Goal: Ask a question: Seek information or help from site administrators or community

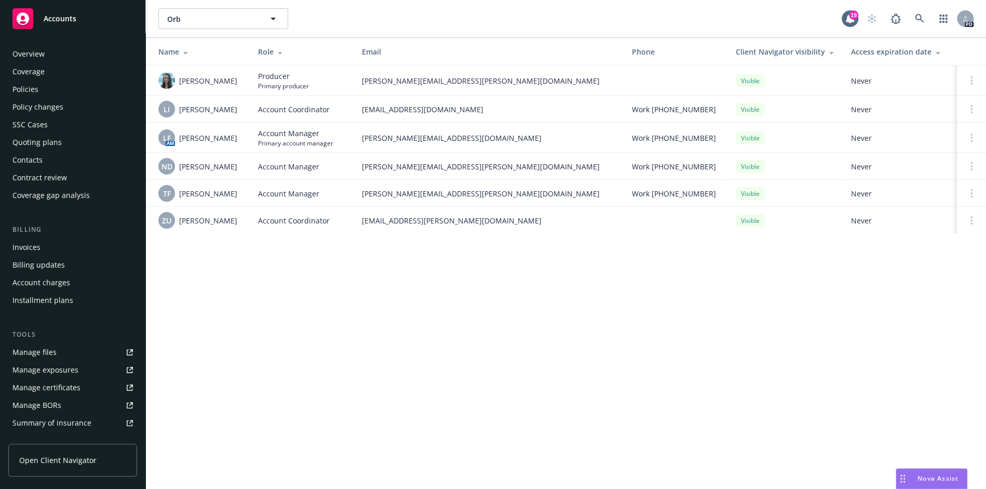
scroll to position [170, 0]
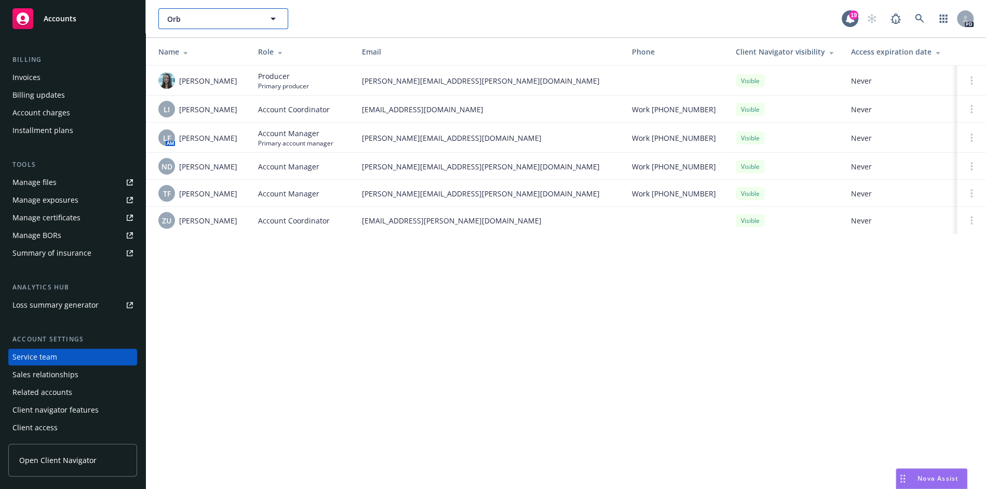
click at [189, 19] on span "Orb" at bounding box center [212, 18] width 90 height 11
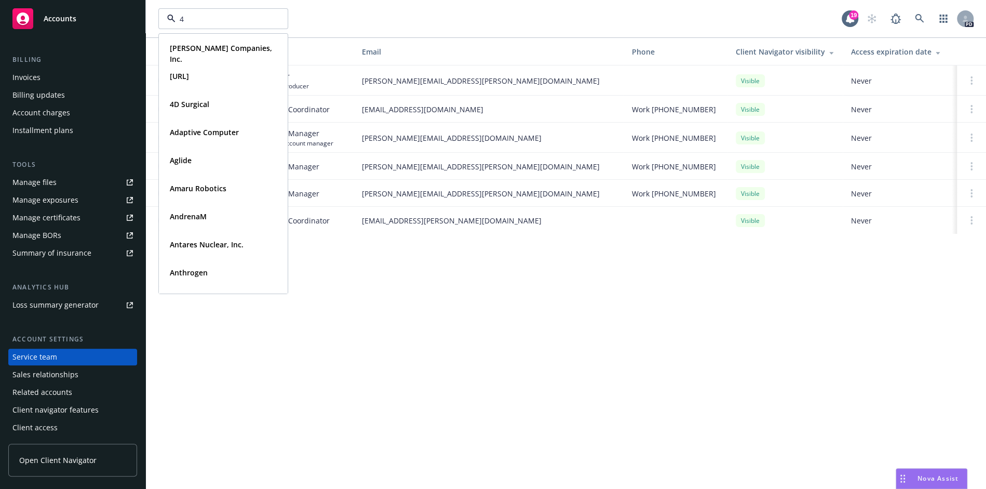
type input "4d"
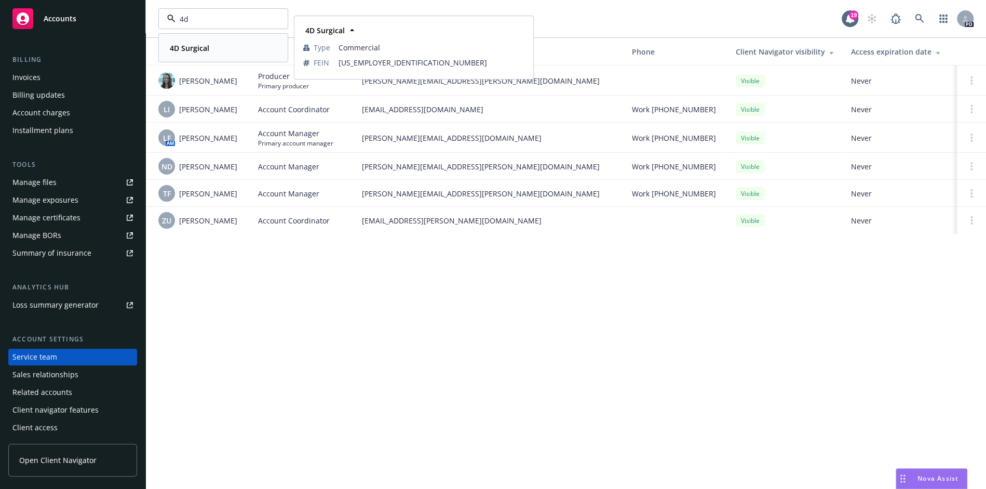
click at [188, 47] on strong "4D Surgical" at bounding box center [189, 48] width 39 height 10
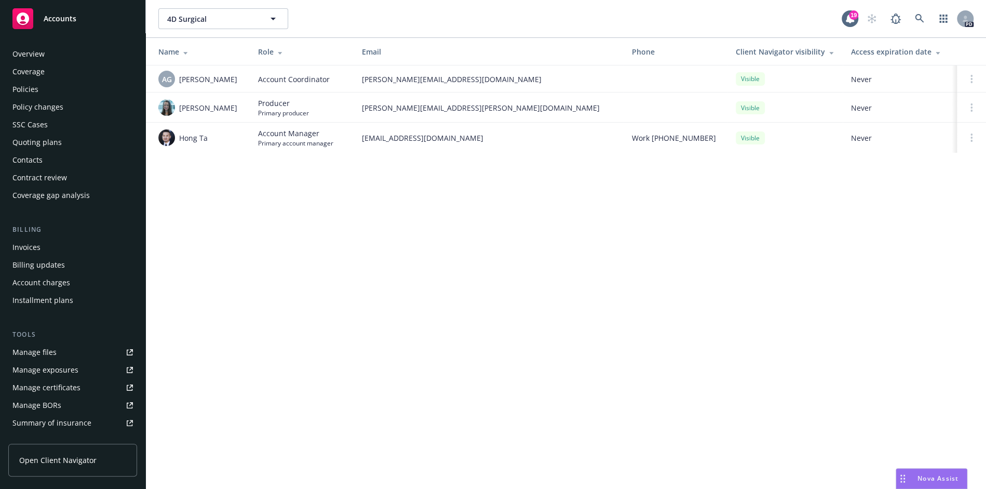
click at [53, 91] on div "Policies" at bounding box center [72, 89] width 120 height 17
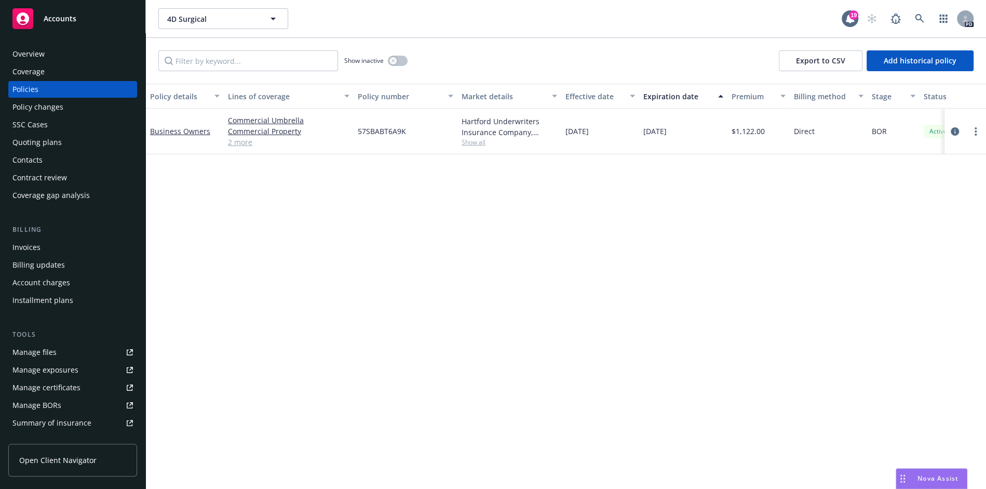
click at [239, 145] on link "2 more" at bounding box center [288, 142] width 121 height 11
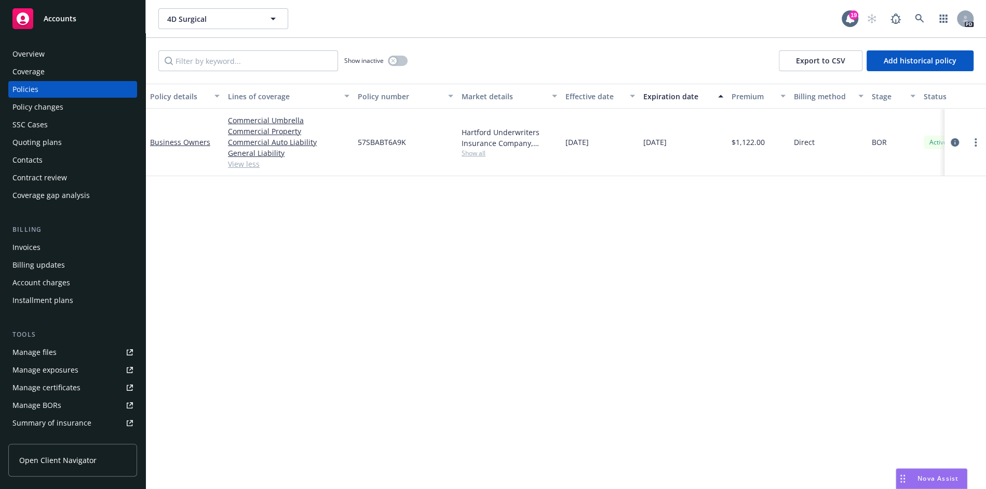
click at [939, 472] on div "Nova Assist" at bounding box center [931, 478] width 71 height 20
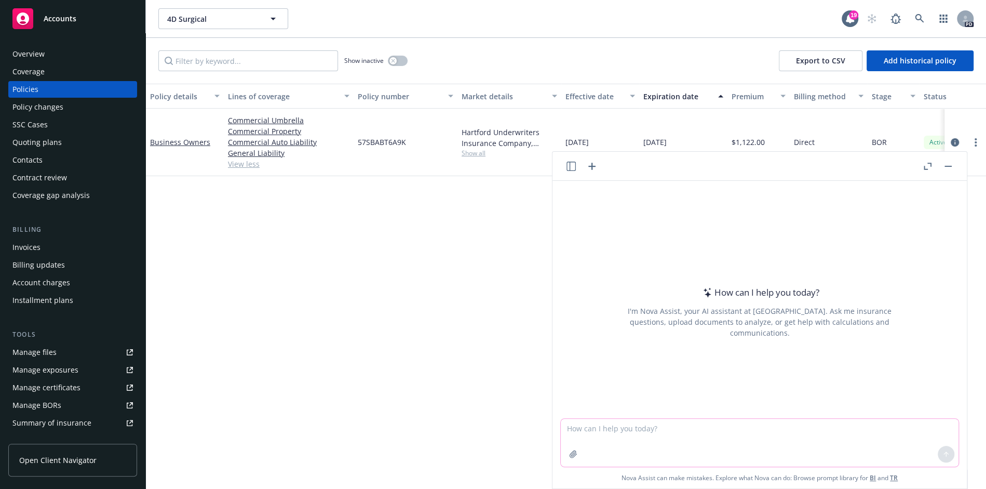
click at [745, 450] on textarea at bounding box center [760, 442] width 398 height 48
paste textarea "1.) Our 3 employees now live in [US_STATE] but work on average 3 of 5 days of t…"
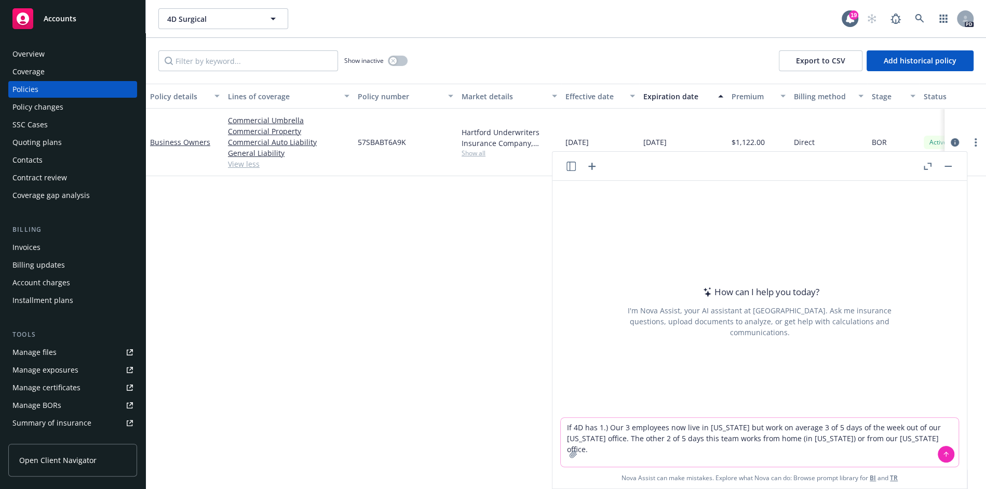
click at [623, 428] on textarea "If 4D has 1.) Our 3 employees now live in [US_STATE] but work on average 3 of 5…" at bounding box center [760, 441] width 398 height 49
click at [859, 439] on textarea "If 4D has 3 employees now live in [US_STATE] but work on average 3 of 5 days of…" at bounding box center [760, 441] width 398 height 49
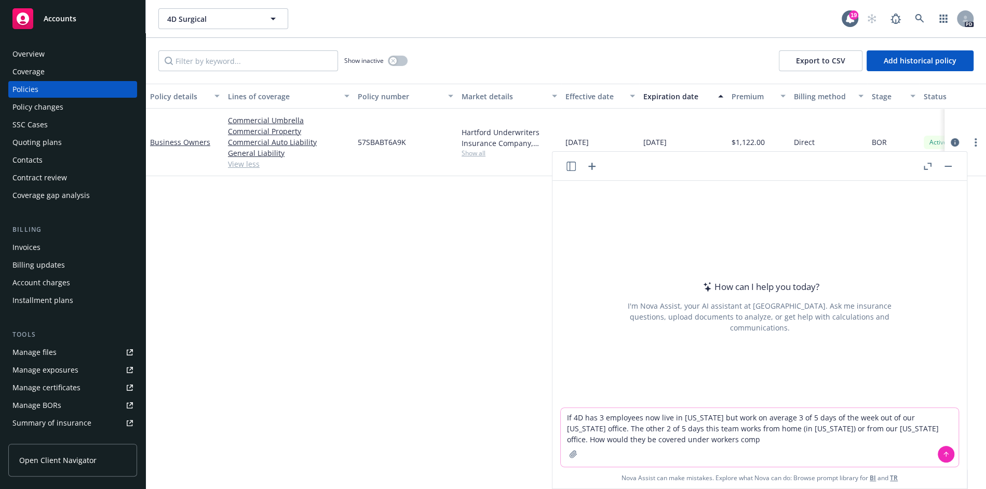
type textarea "If 4D has 3 employees now live in [US_STATE] but work on average 3 of 5 days of…"
